Goal: Task Accomplishment & Management: Complete application form

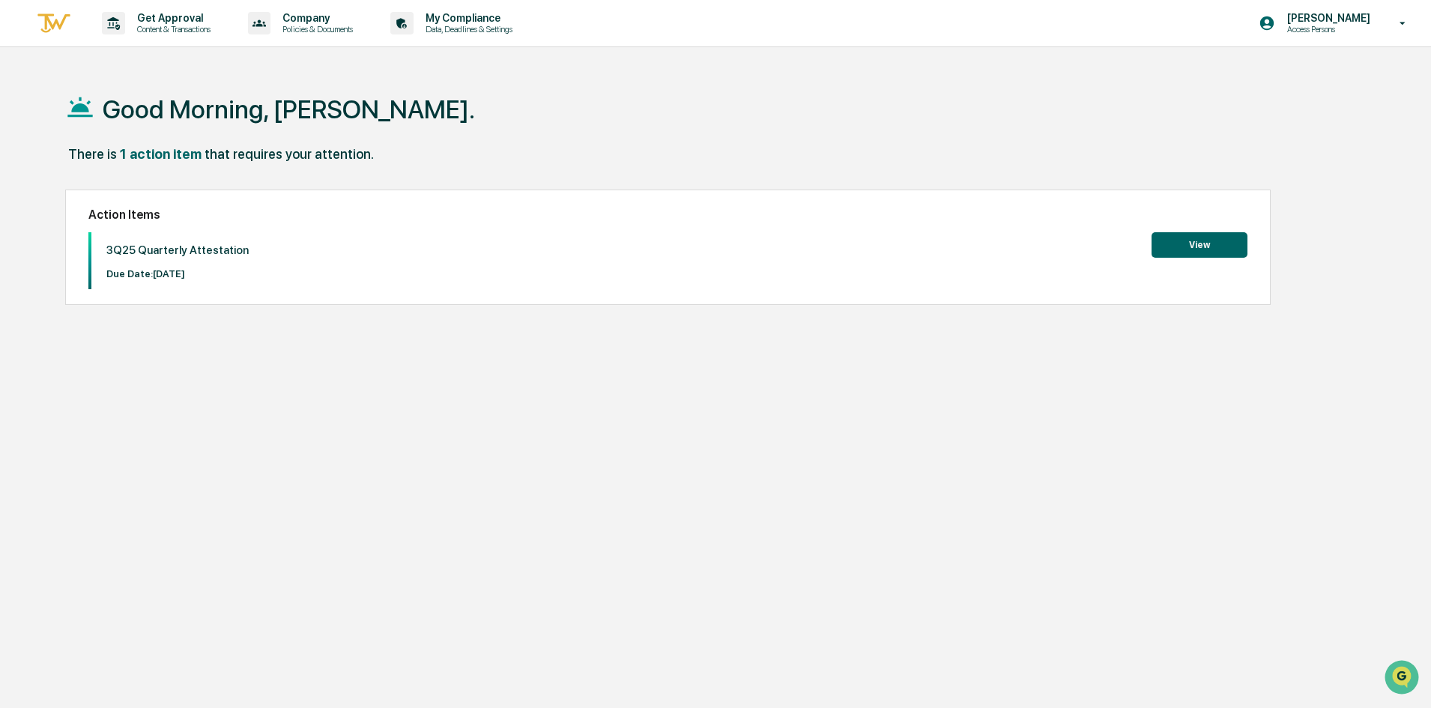
click at [1196, 244] on button "View" at bounding box center [1200, 244] width 96 height 25
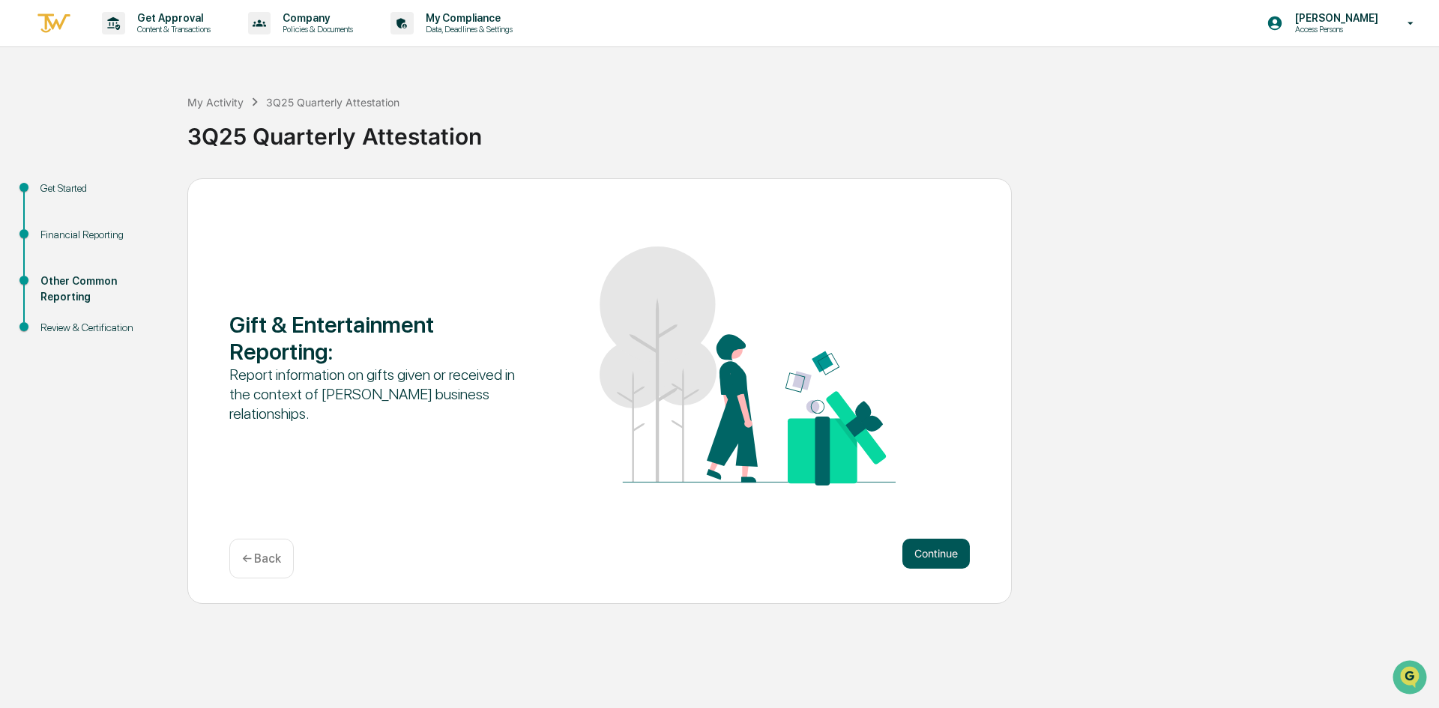
click at [953, 552] on button "Continue" at bounding box center [935, 554] width 67 height 30
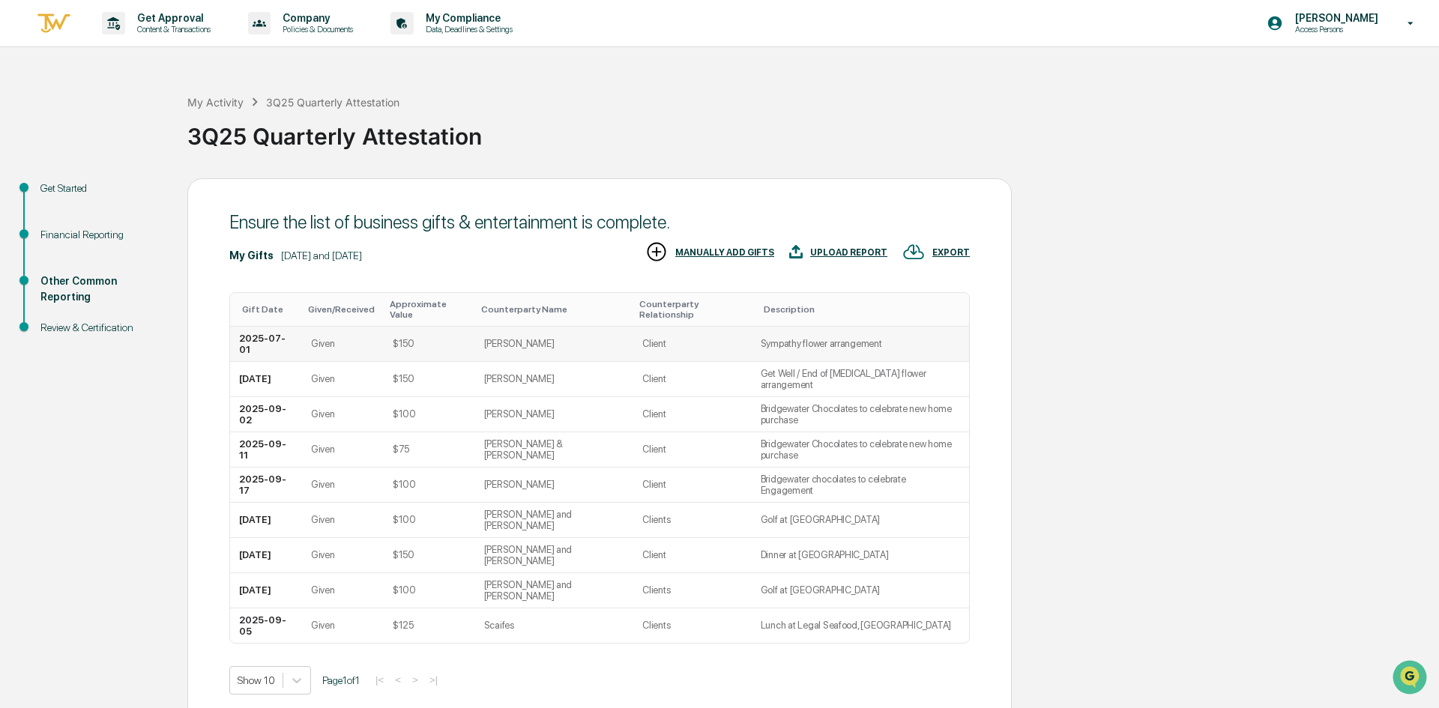
click at [268, 327] on td "2025-07-01" at bounding box center [266, 344] width 72 height 35
click at [267, 327] on td "2025-07-01" at bounding box center [266, 344] width 72 height 35
drag, startPoint x: 269, startPoint y: 331, endPoint x: 262, endPoint y: 325, distance: 10.1
click at [262, 327] on td "2025-07-01" at bounding box center [266, 344] width 72 height 35
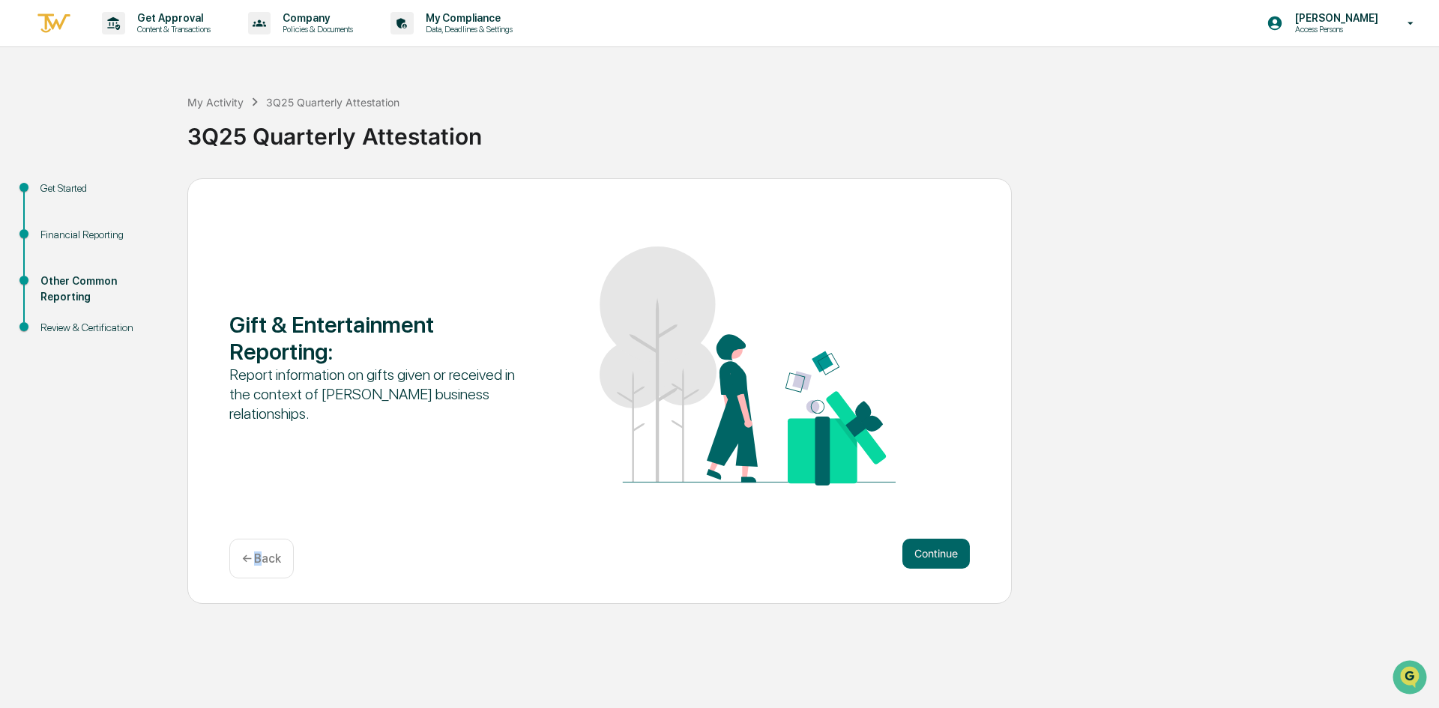
click at [259, 548] on div "← Back" at bounding box center [261, 559] width 64 height 40
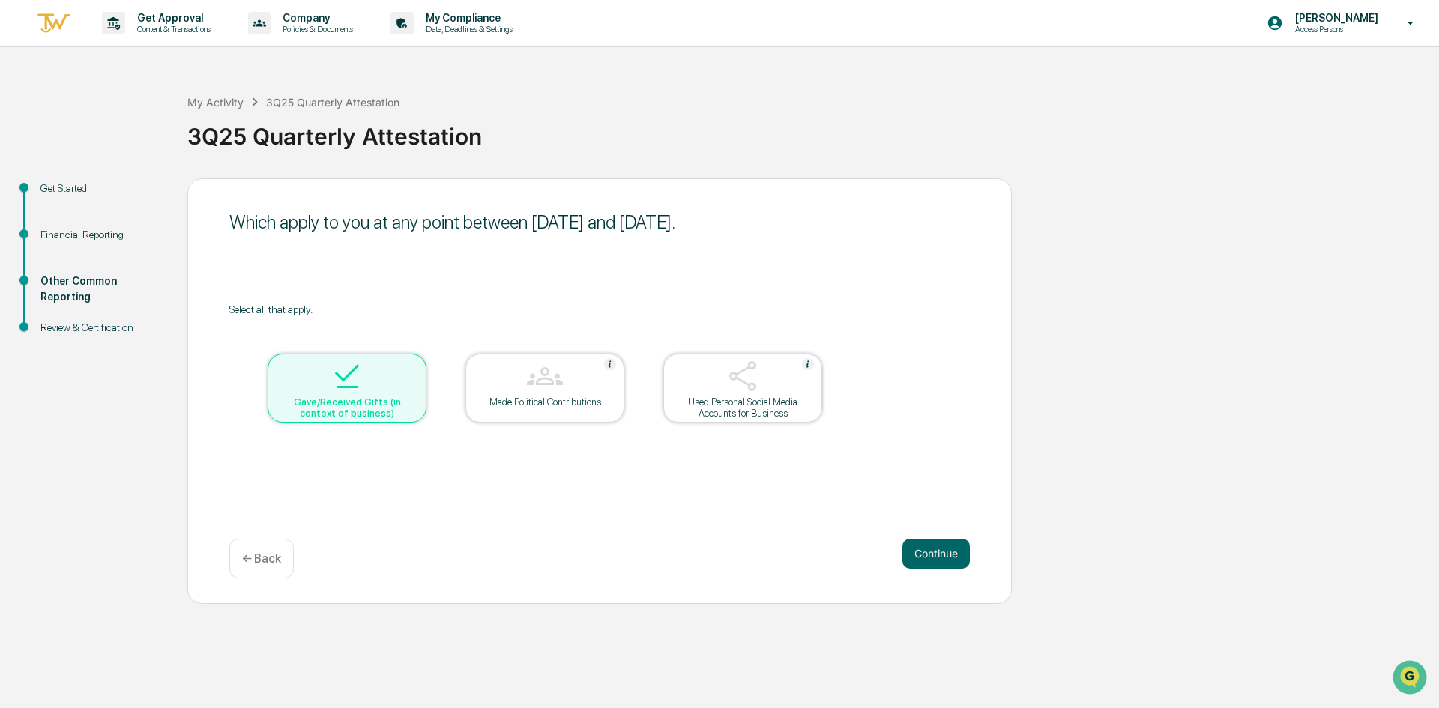
click at [344, 382] on img at bounding box center [347, 376] width 36 height 36
click at [547, 386] on img at bounding box center [545, 376] width 36 height 36
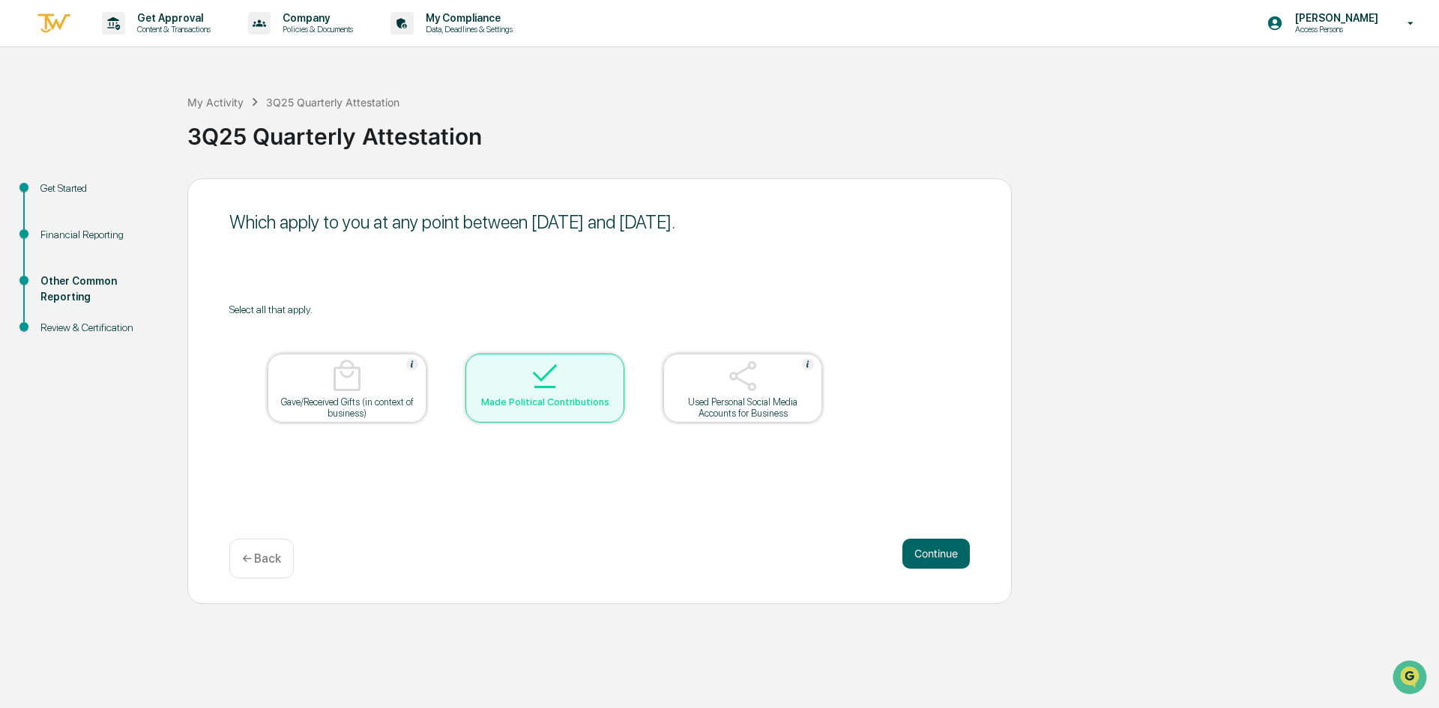
click at [547, 386] on img at bounding box center [545, 376] width 36 height 36
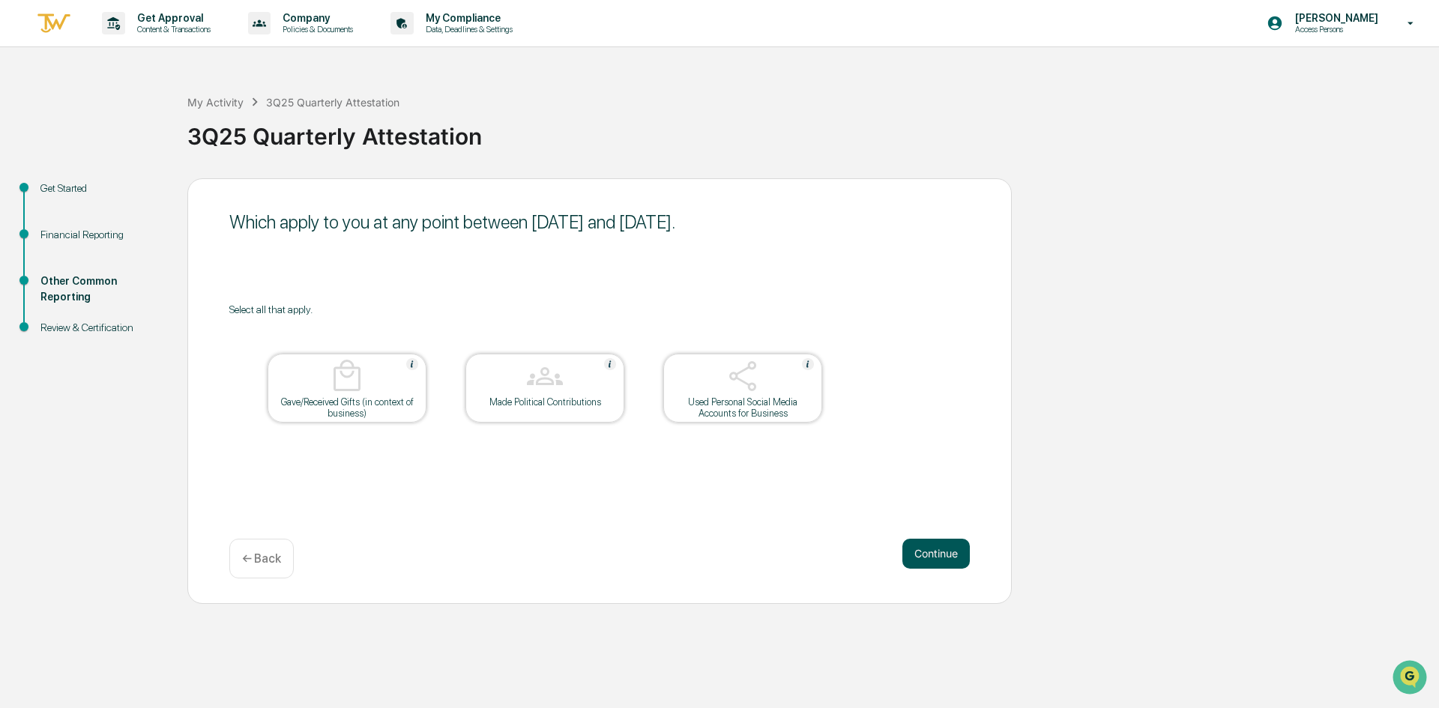
click at [938, 554] on button "Continue" at bounding box center [935, 554] width 67 height 30
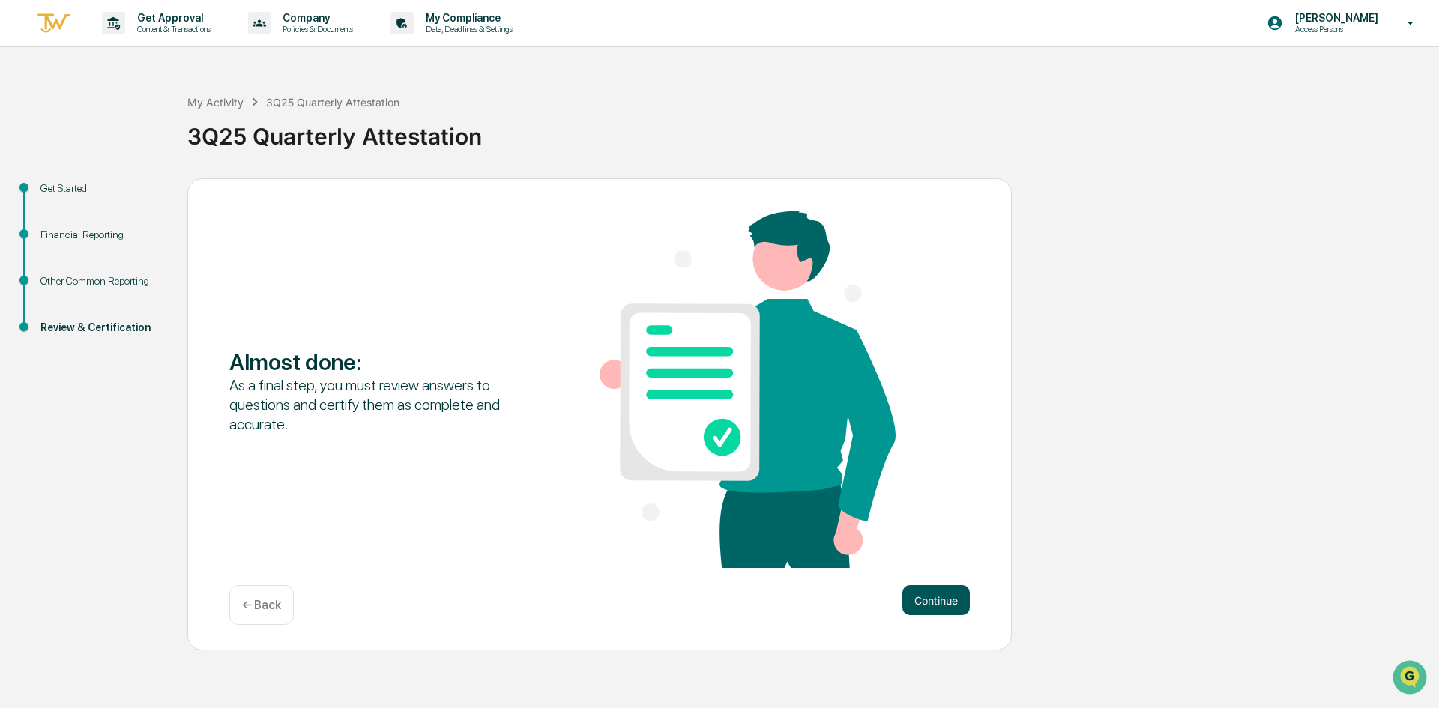
click at [946, 607] on button "Continue" at bounding box center [935, 600] width 67 height 30
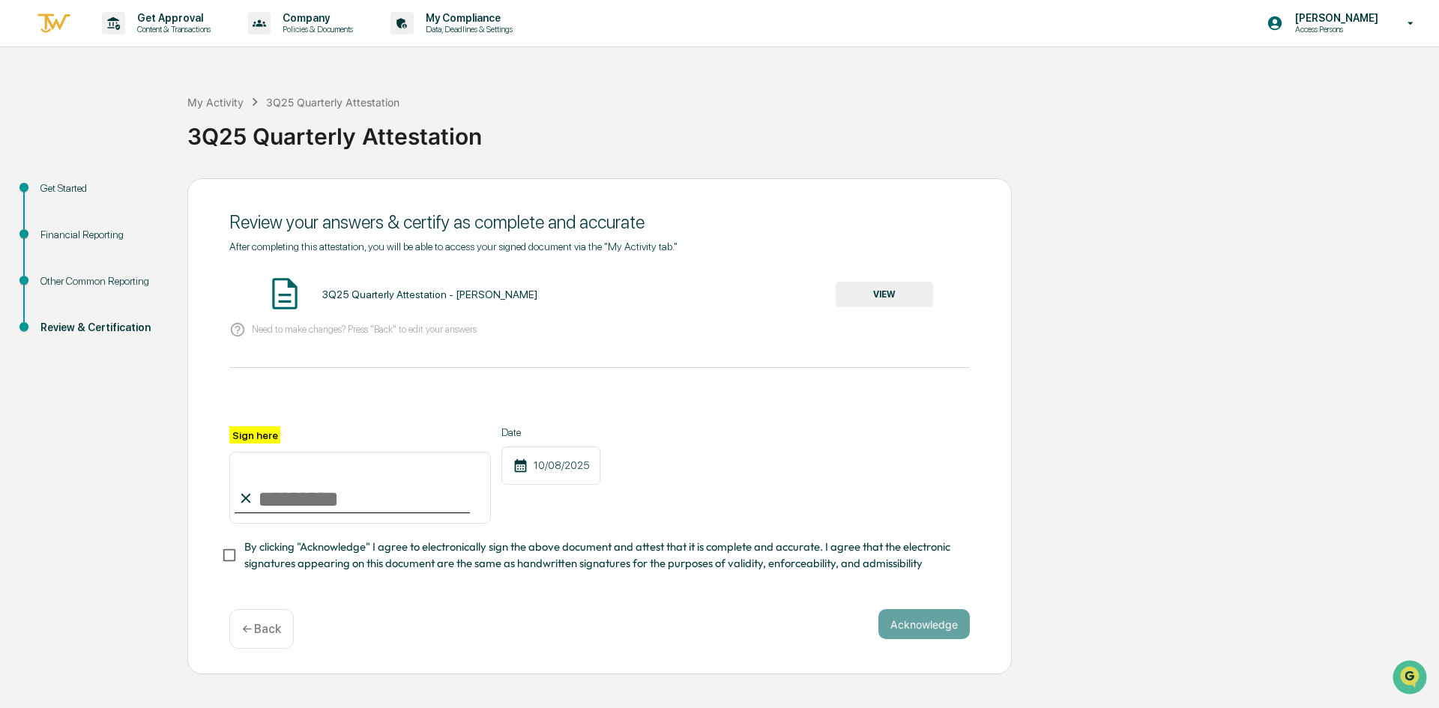
click at [890, 294] on button "VIEW" at bounding box center [884, 294] width 97 height 25
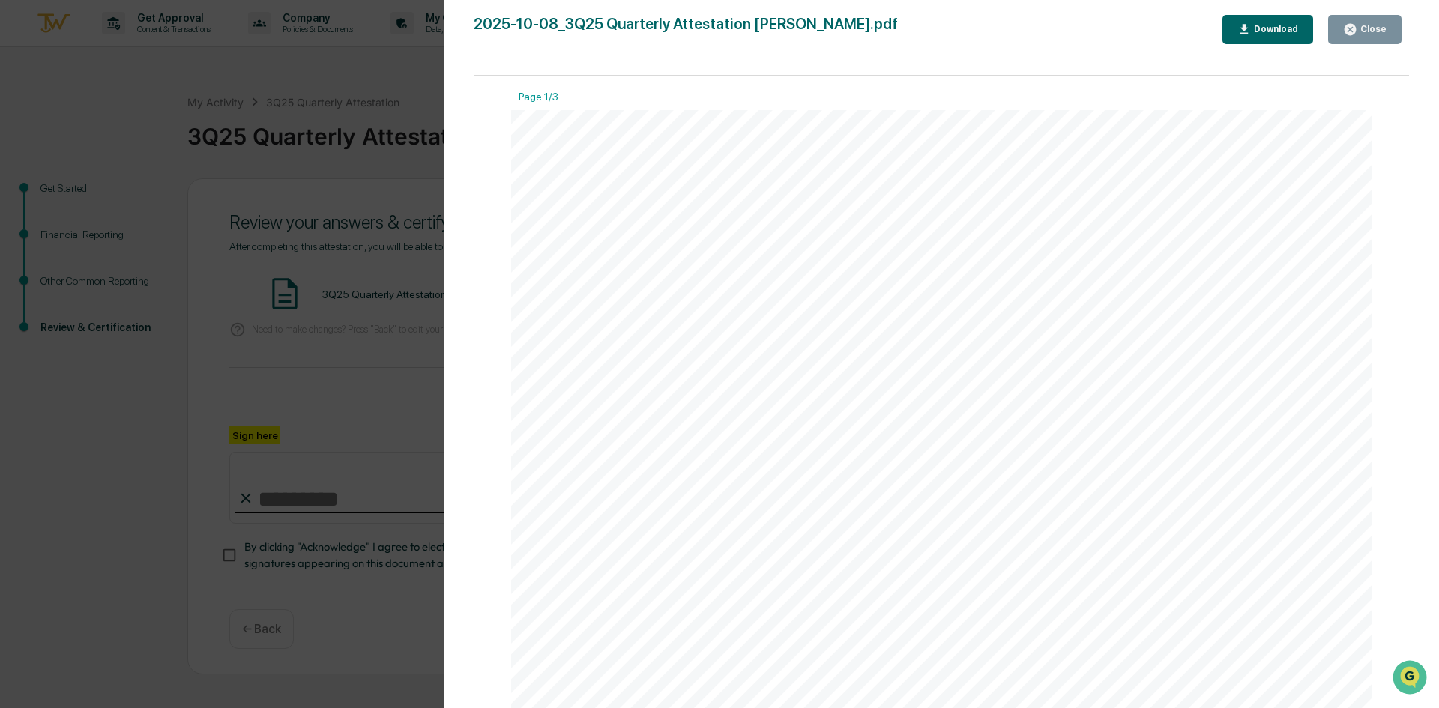
click at [1374, 26] on div "Close" at bounding box center [1371, 29] width 29 height 10
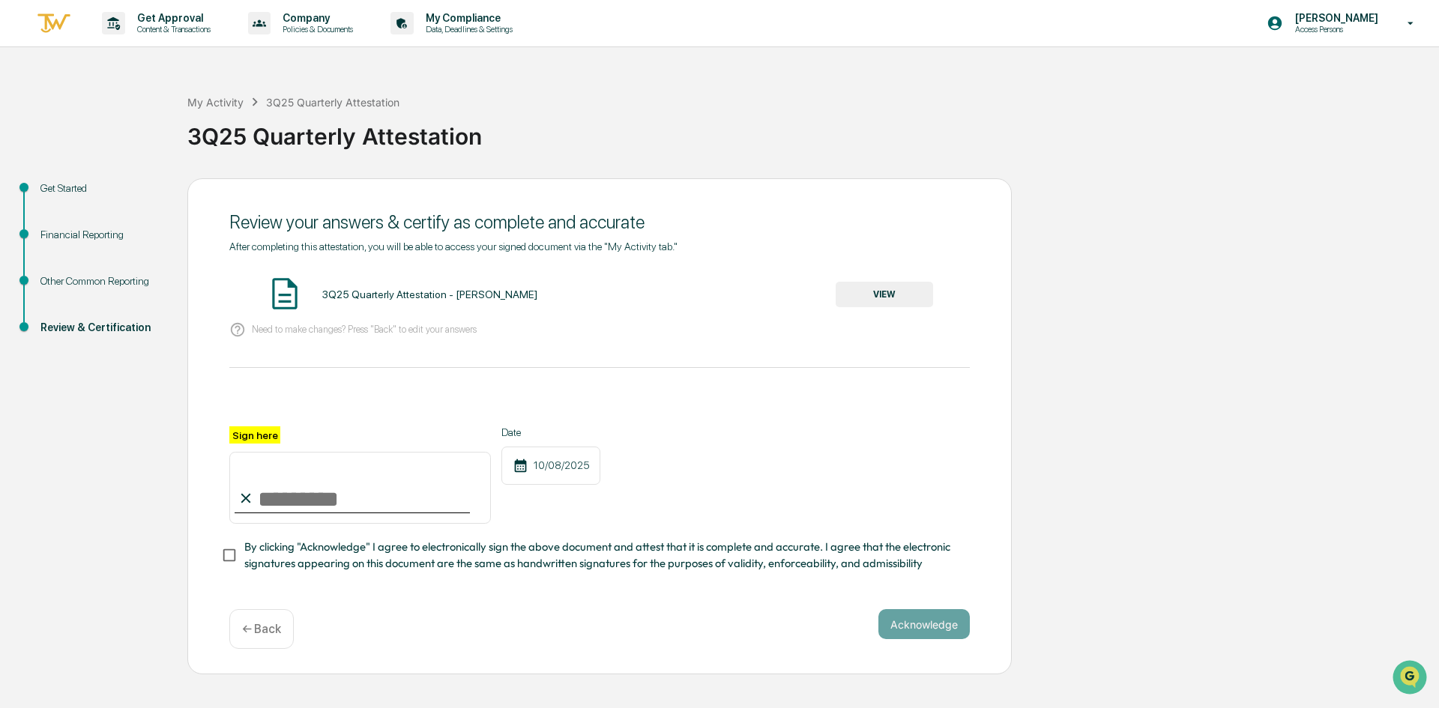
click at [287, 504] on input "Sign here" at bounding box center [360, 488] width 262 height 72
type input "**********"
click at [940, 627] on button "Acknowledge" at bounding box center [923, 624] width 91 height 30
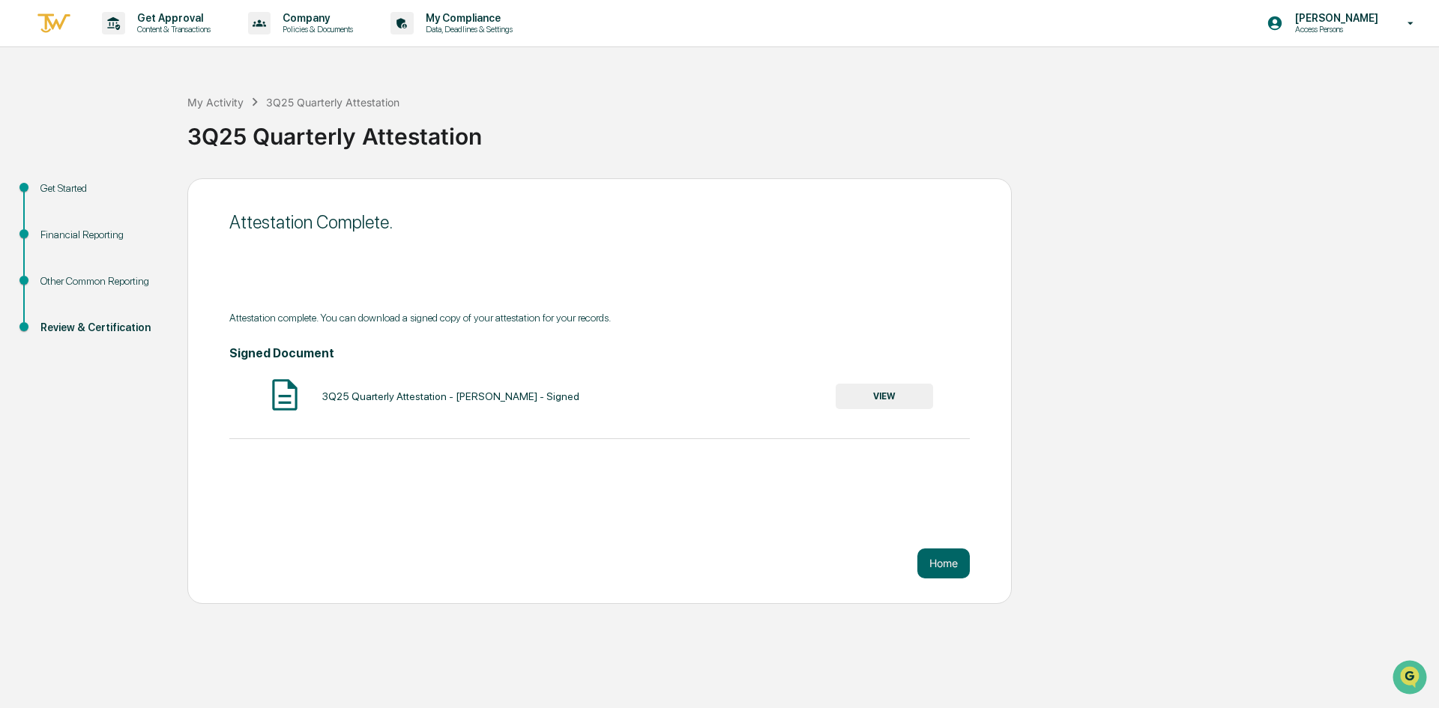
click at [883, 402] on button "VIEW" at bounding box center [884, 396] width 97 height 25
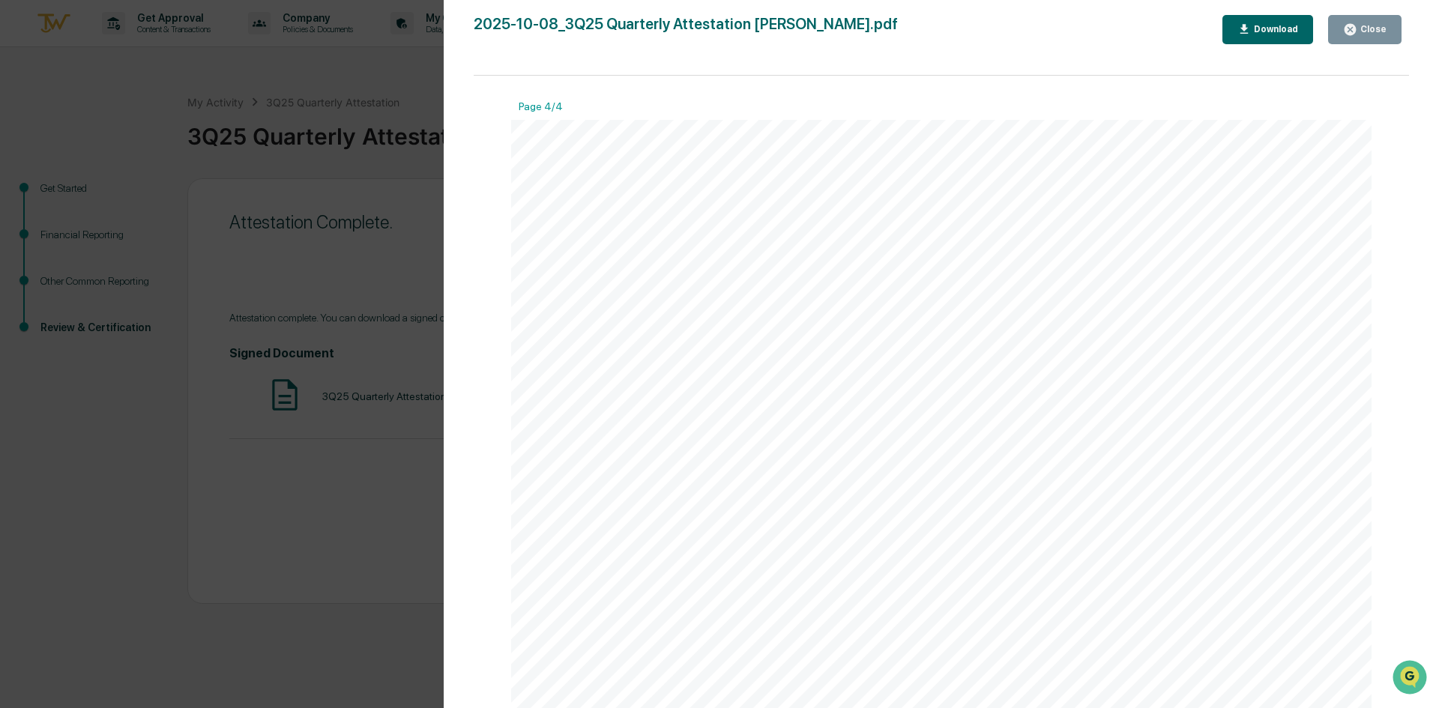
scroll to position [3338, 0]
click at [1380, 25] on div "Close" at bounding box center [1371, 29] width 29 height 10
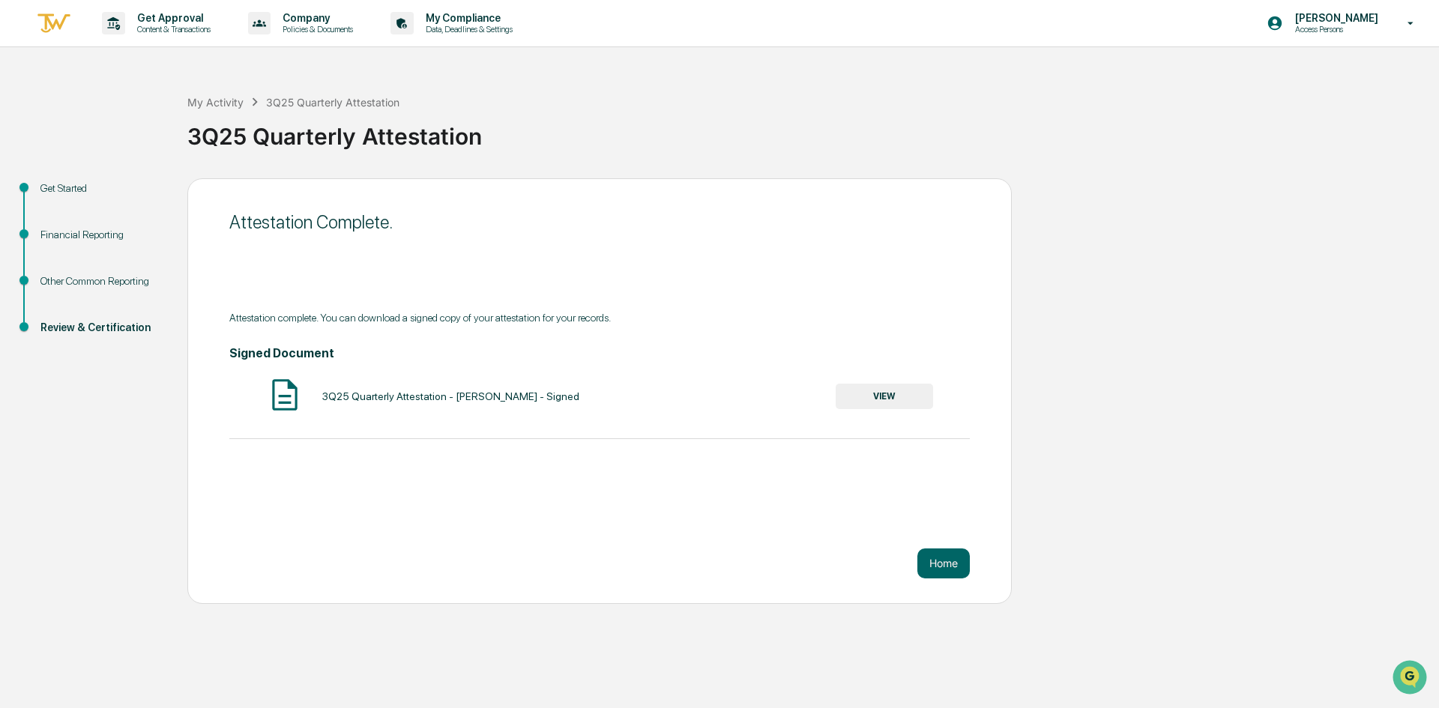
click at [1331, 19] on p "[PERSON_NAME]" at bounding box center [1334, 18] width 103 height 12
click at [1275, 72] on li "Logout" at bounding box center [1322, 76] width 210 height 28
